Goal: Task Accomplishment & Management: Manage account settings

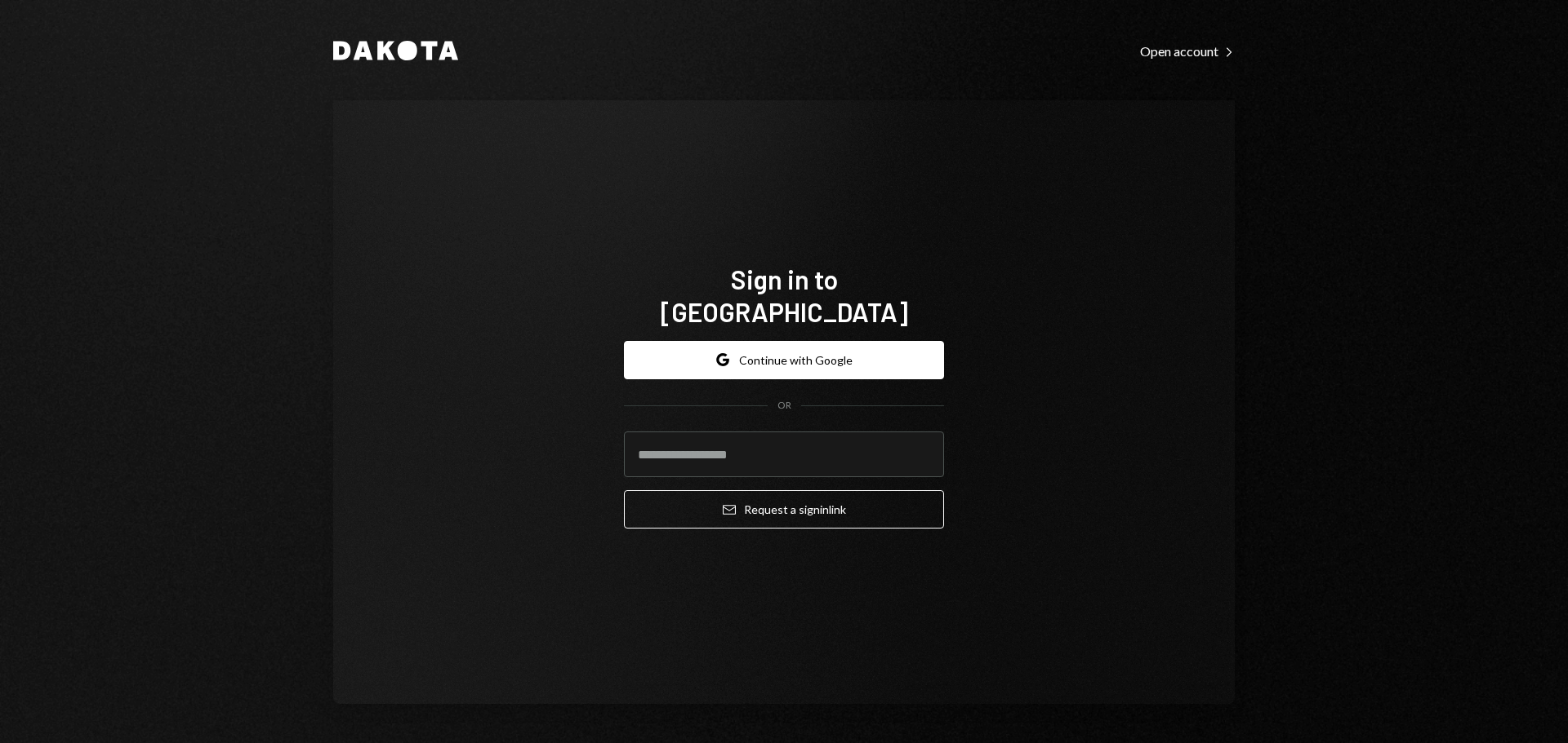
type input "**********"
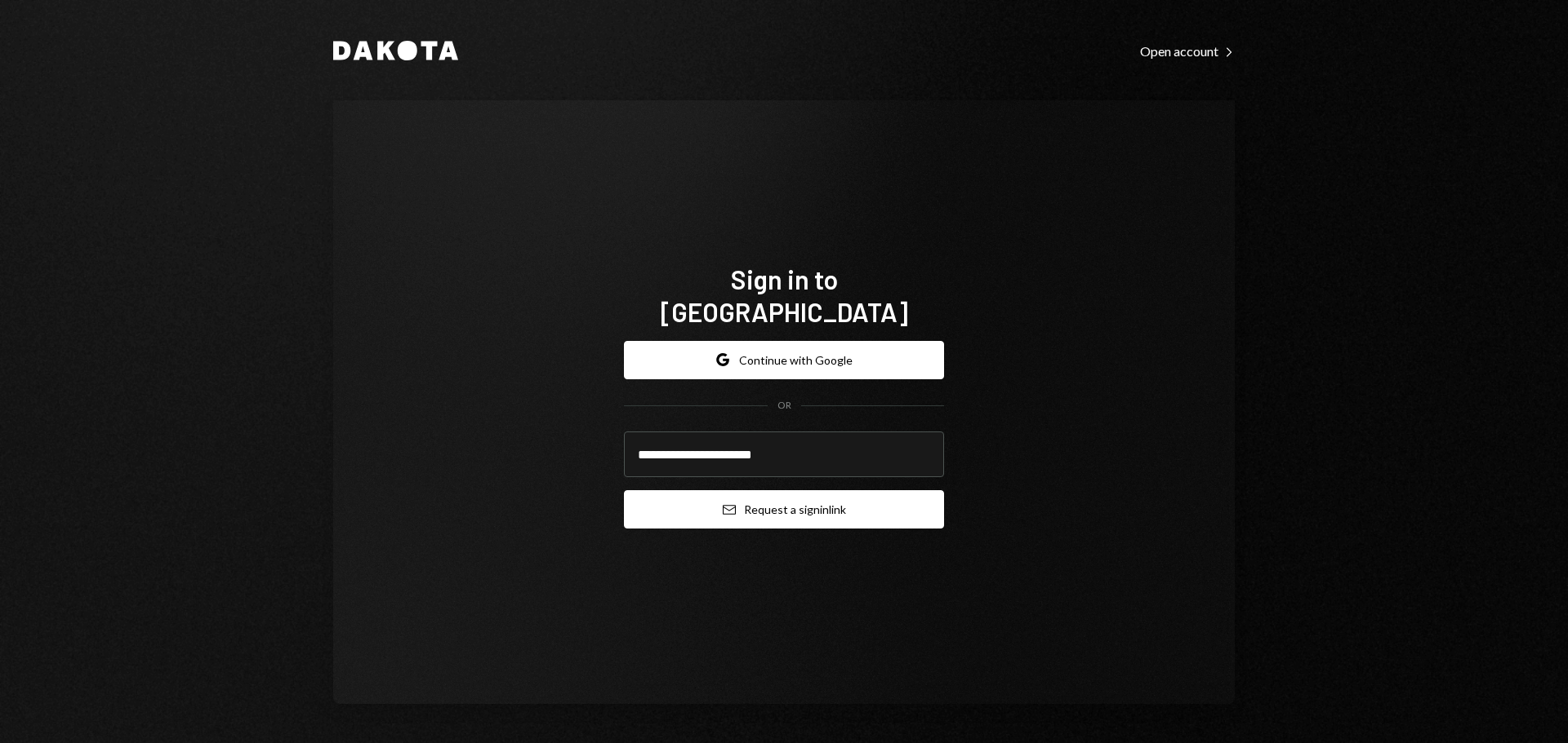
click at [769, 508] on button "Email Request a sign in link" at bounding box center [784, 509] width 320 height 38
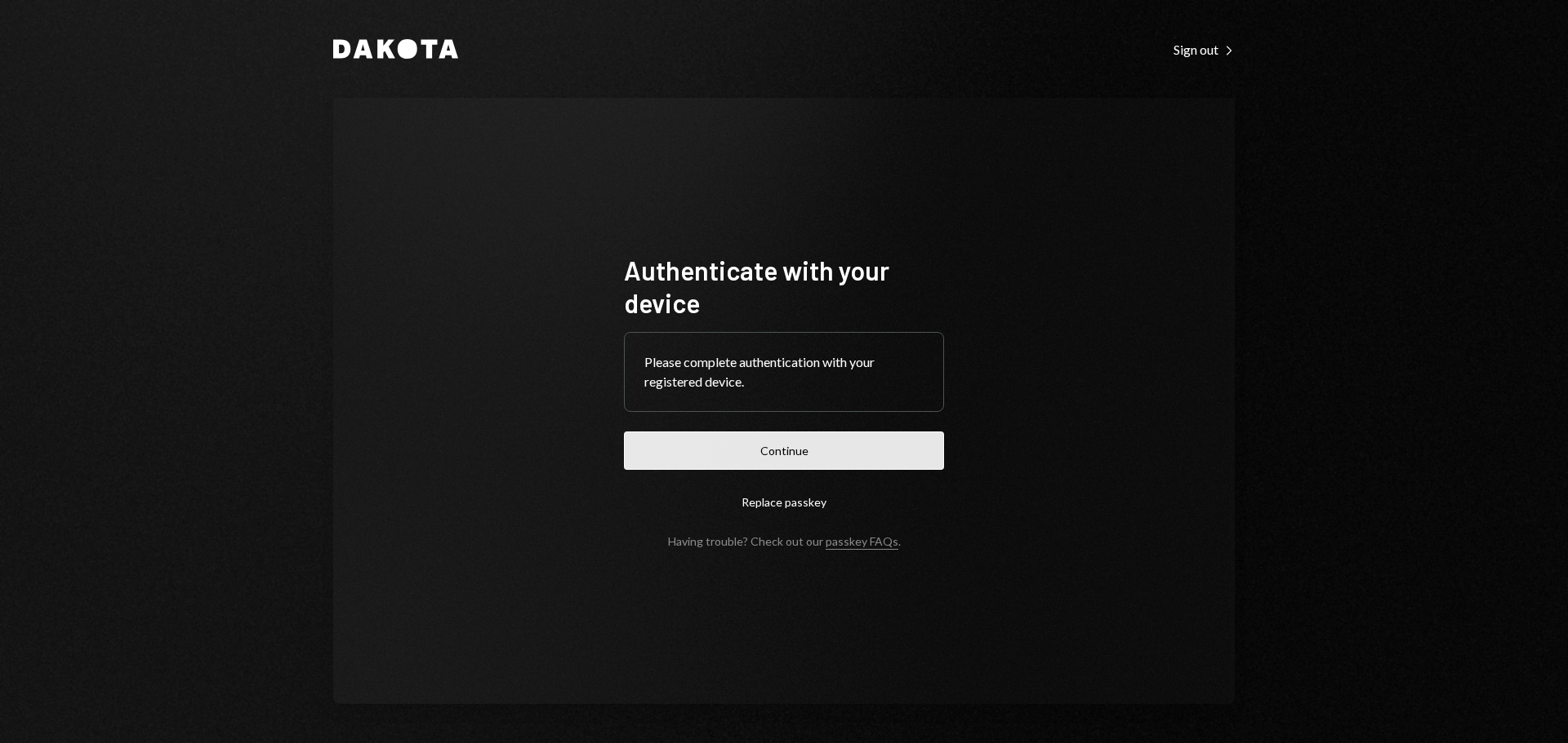
click at [783, 461] on button "Continue" at bounding box center [784, 450] width 320 height 38
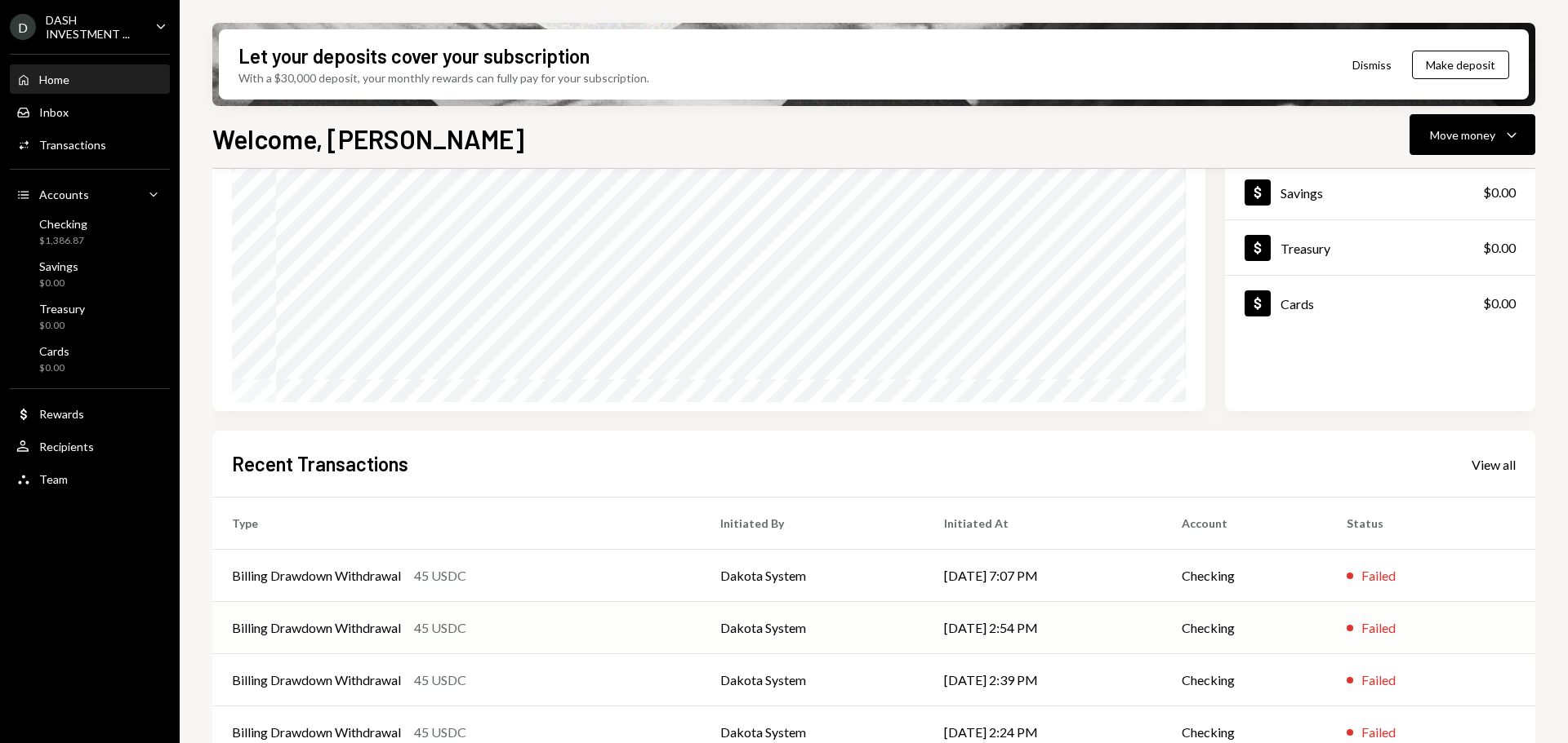
scroll to position [241, 0]
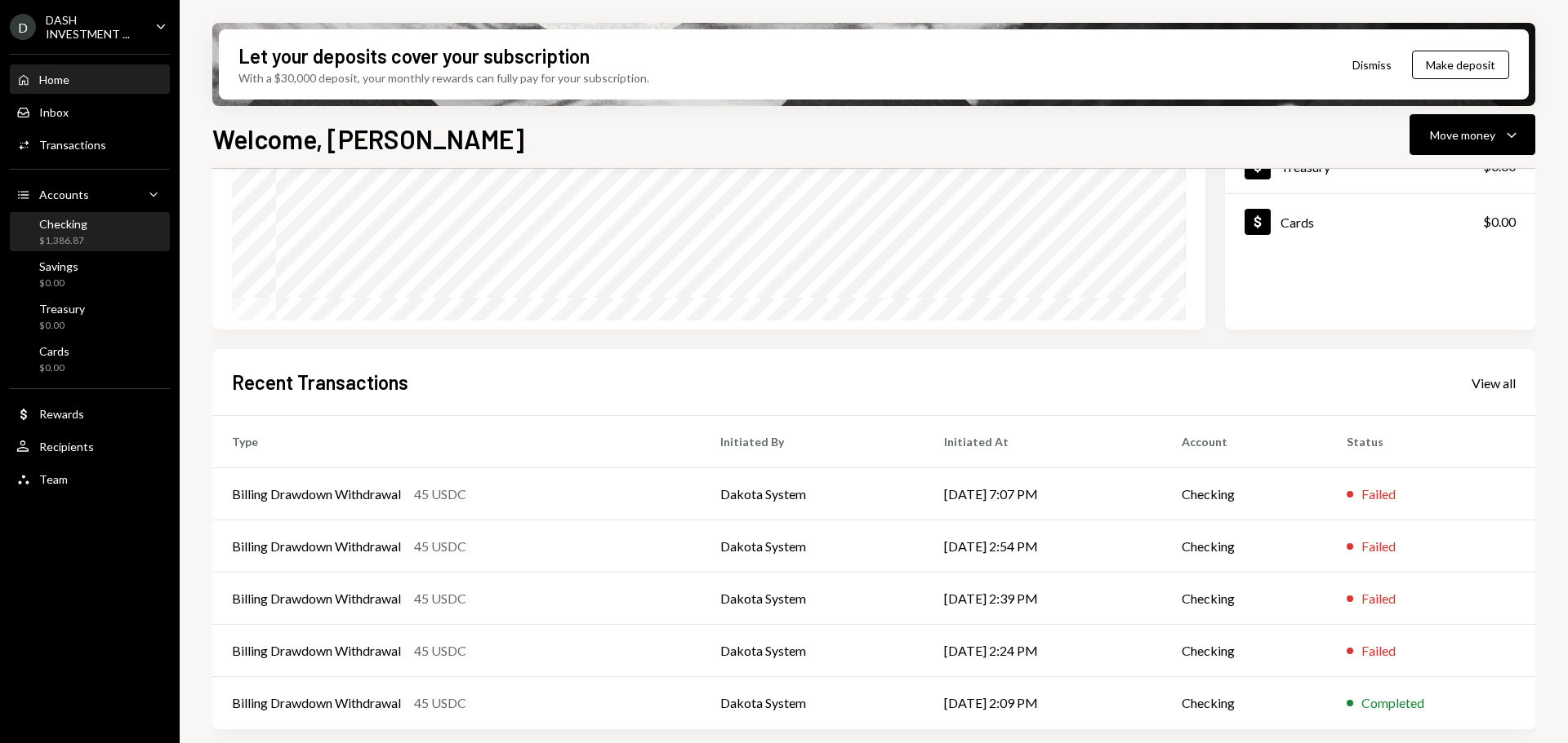
click at [66, 224] on div "Checking" at bounding box center [63, 224] width 49 height 14
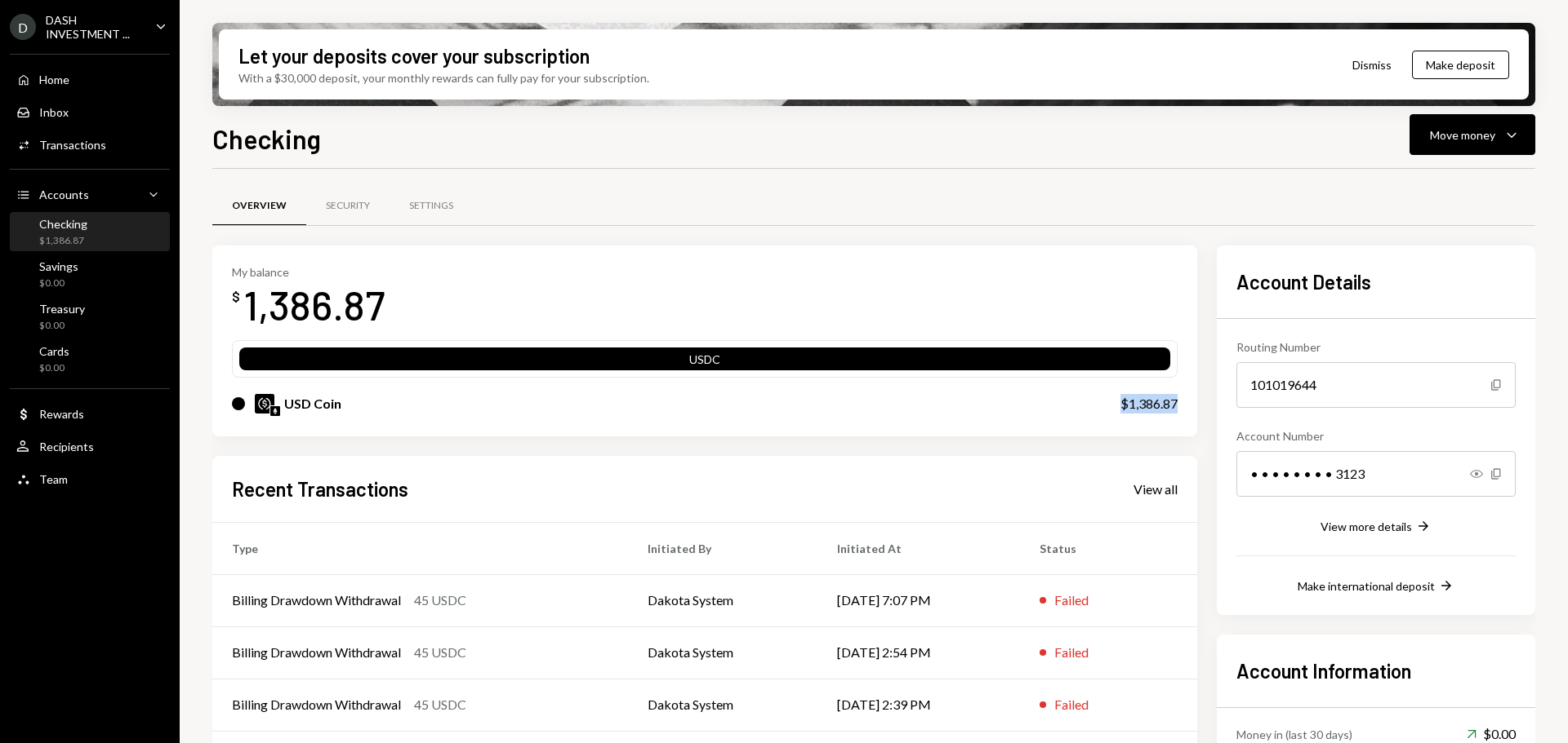
drag, startPoint x: 1111, startPoint y: 398, endPoint x: 1180, endPoint y: 406, distance: 69.5
click at [1180, 406] on div "My balance $ 1,386.87 USDC USD Coin $1,386.87" at bounding box center [705, 340] width 985 height 191
copy div "$1,386.87"
